Goal: Transaction & Acquisition: Purchase product/service

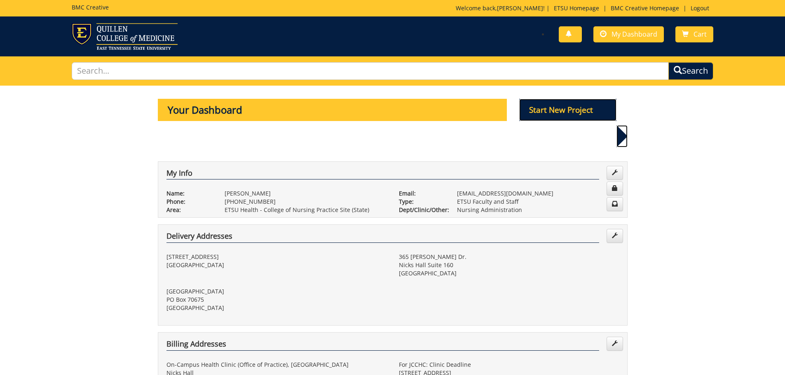
click at [575, 108] on p "Start New Project" at bounding box center [567, 110] width 97 height 22
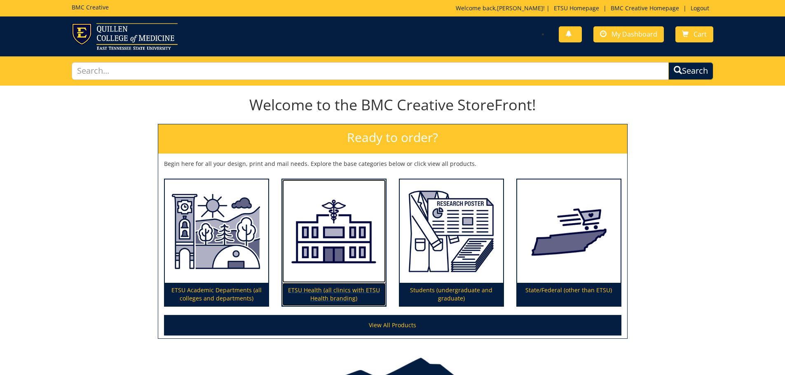
click at [344, 290] on p "ETSU Health (all clinics with ETSU Health branding)" at bounding box center [333, 294] width 103 height 23
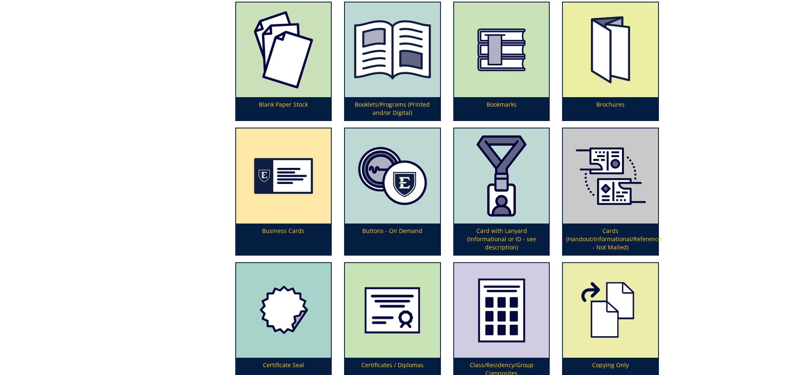
scroll to position [406, 0]
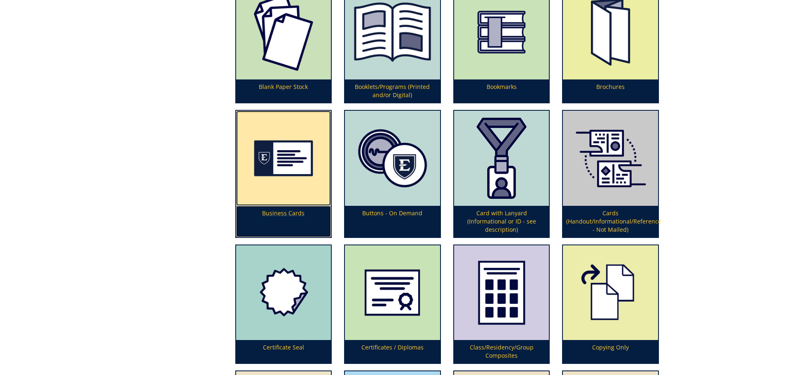
click at [291, 212] on p "Business Cards" at bounding box center [283, 221] width 95 height 31
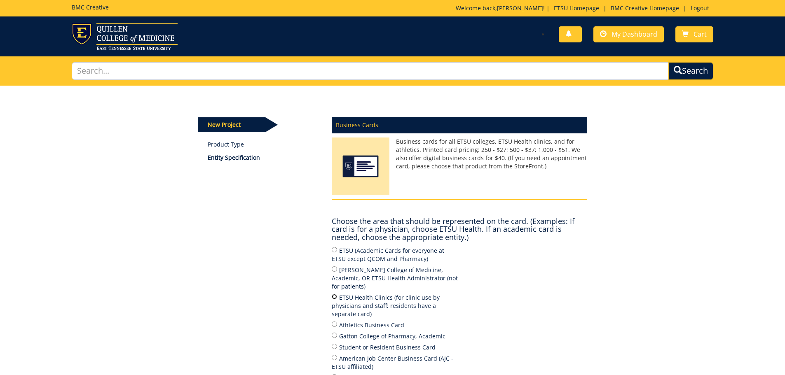
click at [333, 294] on input "ETSU Health Clinics (for clinic use by physicians and staff; residents have a s…" at bounding box center [334, 296] width 5 height 5
radio input "true"
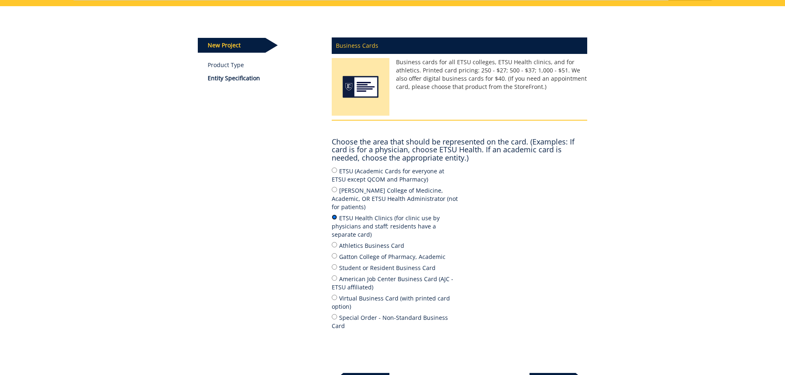
scroll to position [80, 0]
